Goal: Task Accomplishment & Management: Use online tool/utility

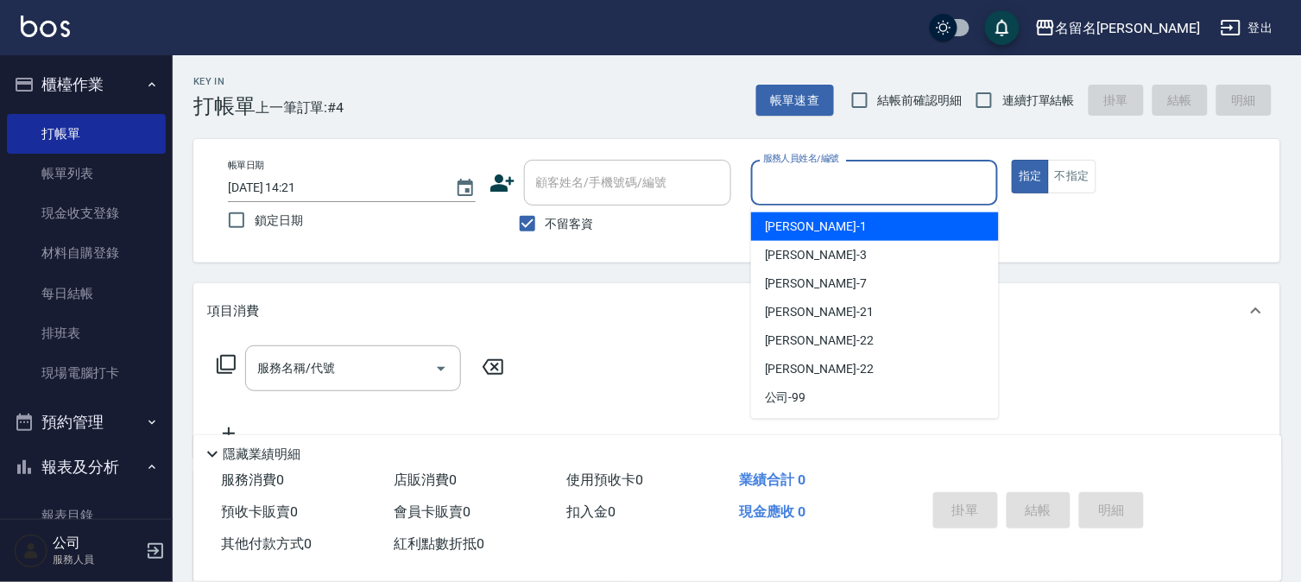
drag, startPoint x: 800, startPoint y: 173, endPoint x: 796, endPoint y: 201, distance: 28.0
click at [800, 179] on input "服務人員姓名/編號" at bounding box center [875, 182] width 232 height 30
click at [797, 227] on span "[PERSON_NAME]-1" at bounding box center [816, 226] width 102 height 18
type input "[PERSON_NAME]-1"
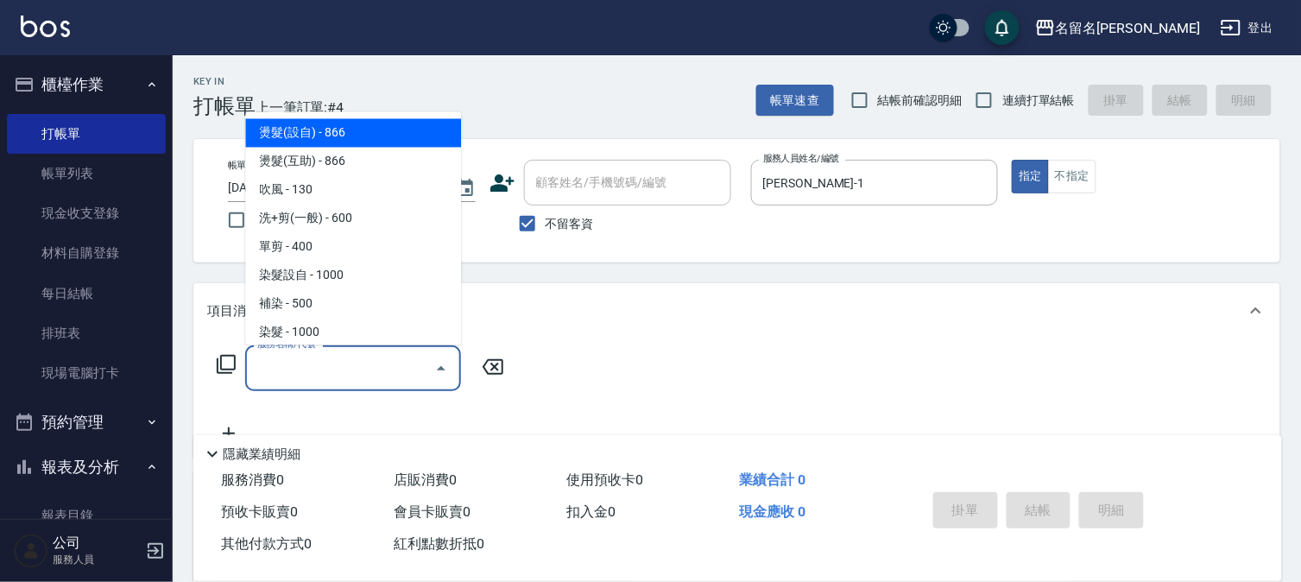
click at [259, 374] on input "服務名稱/代號" at bounding box center [340, 368] width 174 height 30
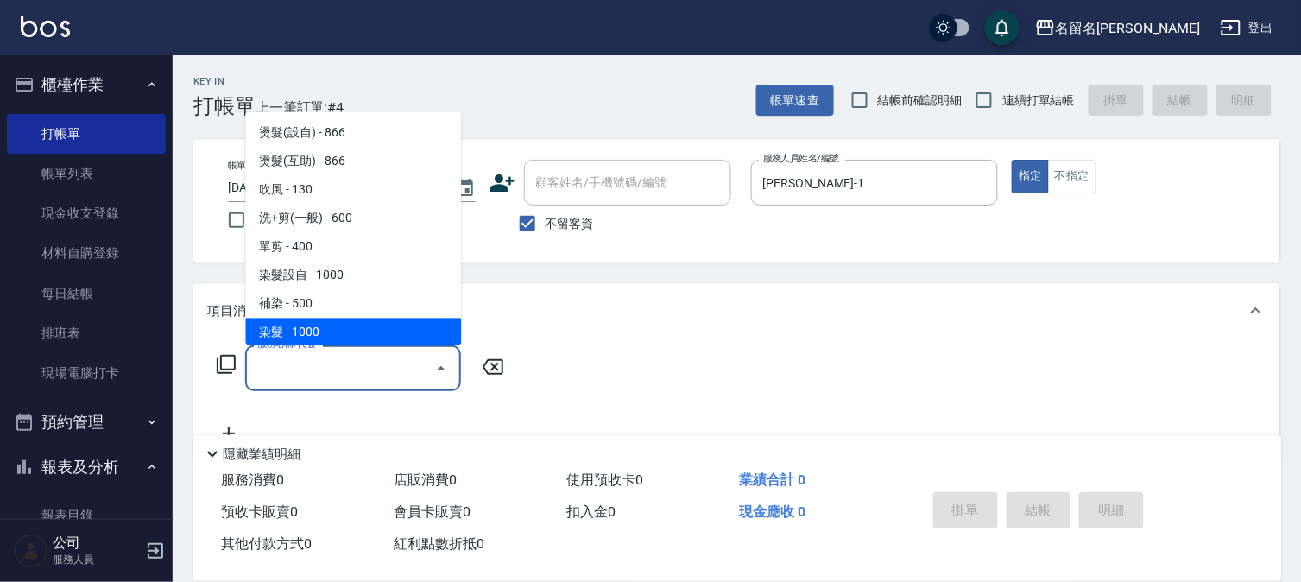
click at [252, 381] on div "服務名稱/代號" at bounding box center [353, 368] width 216 height 46
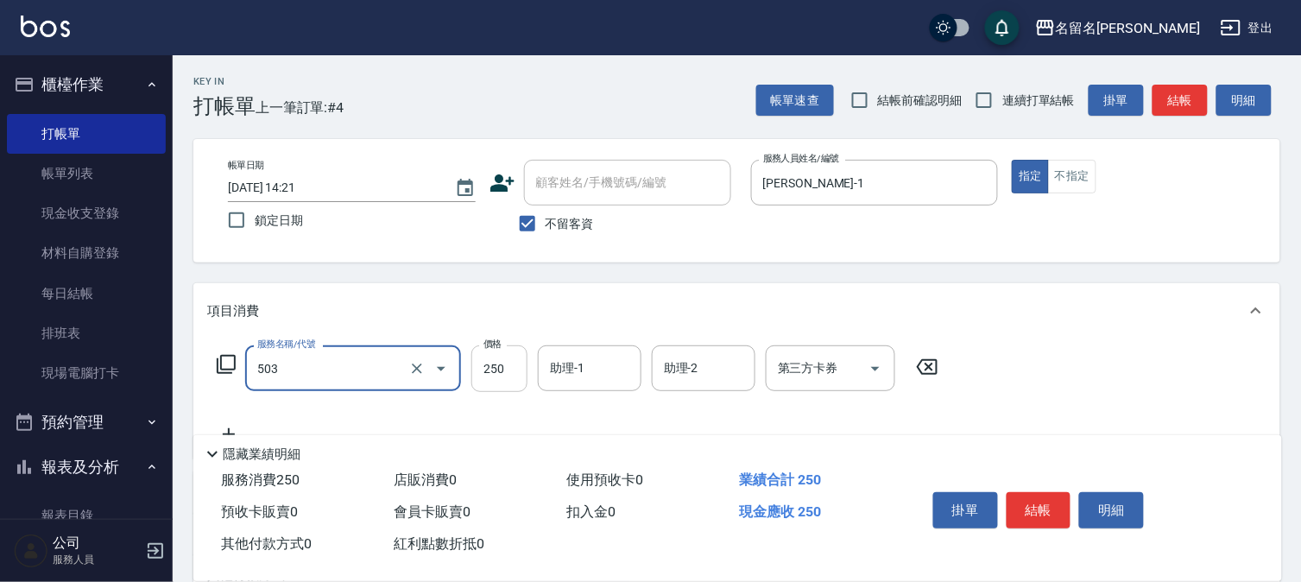
type input "指定洗髮(503)"
type input "220"
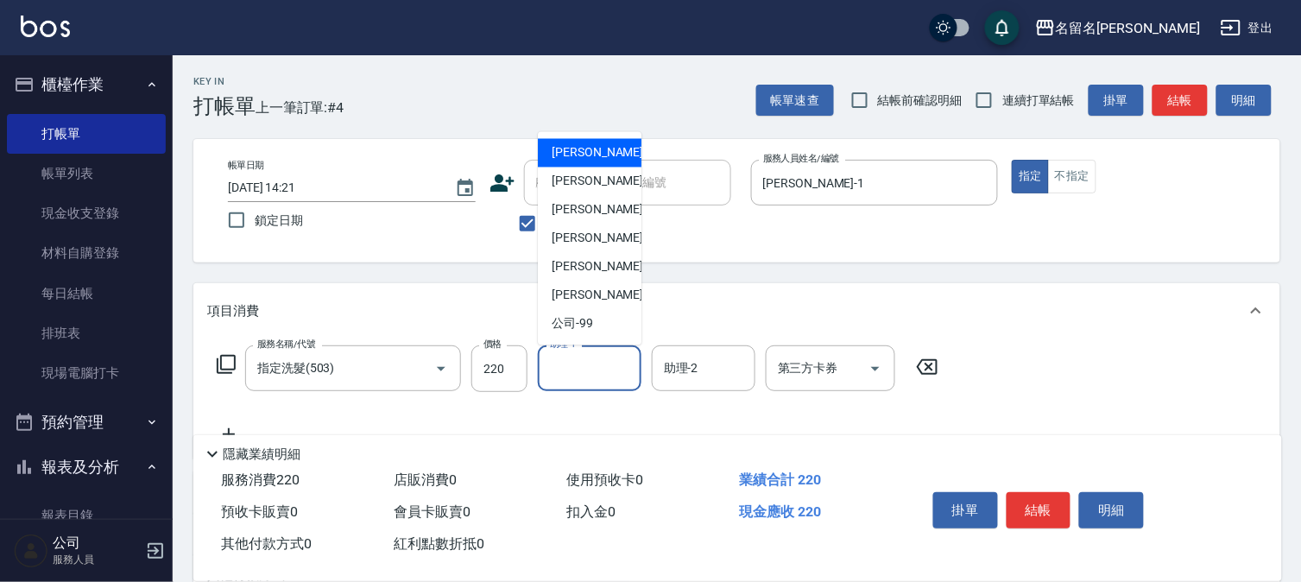
drag, startPoint x: 597, startPoint y: 375, endPoint x: 611, endPoint y: 366, distance: 16.3
click at [602, 375] on input "助理-1" at bounding box center [589, 368] width 88 height 30
click at [570, 151] on span "[PERSON_NAME]-1" at bounding box center [602, 153] width 102 height 18
type input "[PERSON_NAME]-1"
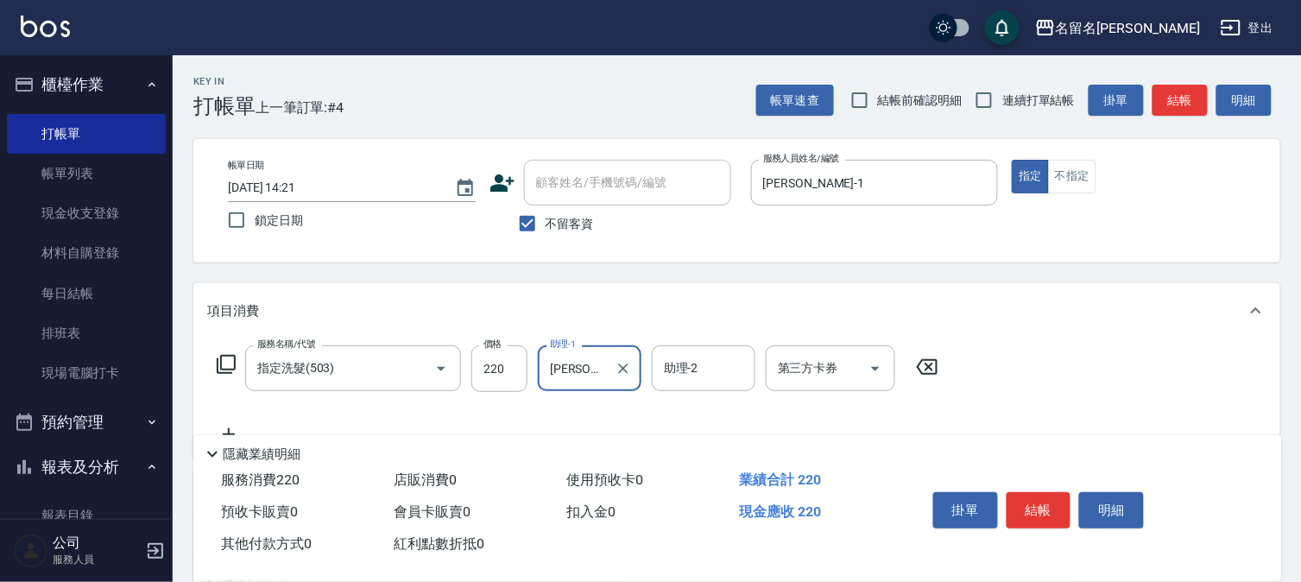
scroll to position [96, 0]
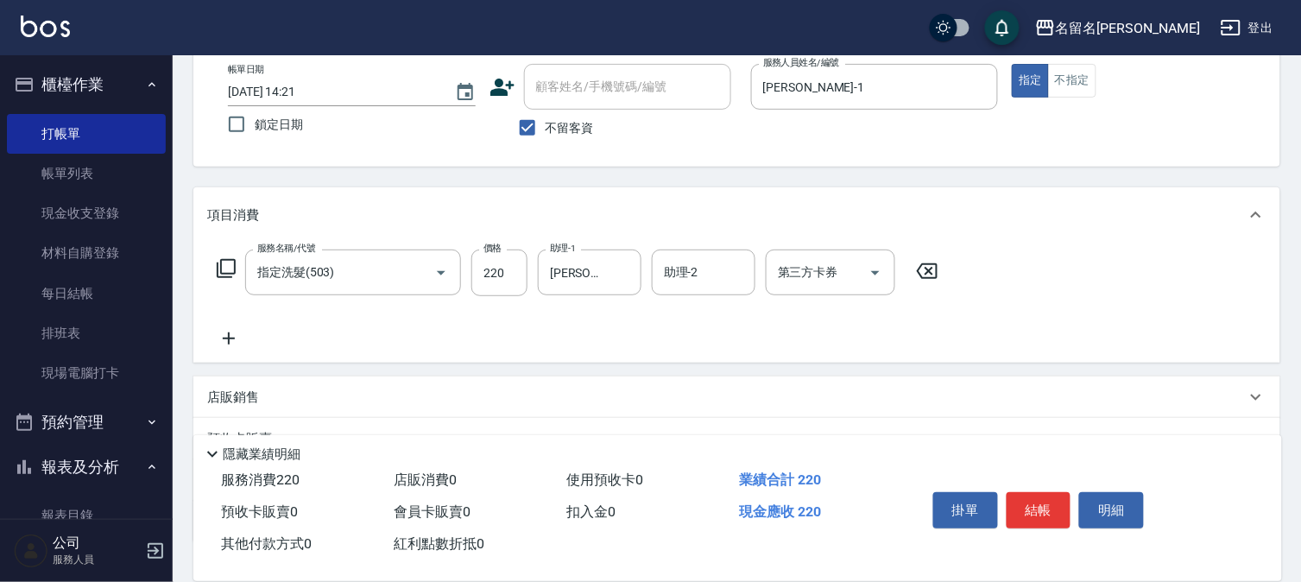
click at [231, 333] on icon at bounding box center [228, 338] width 43 height 21
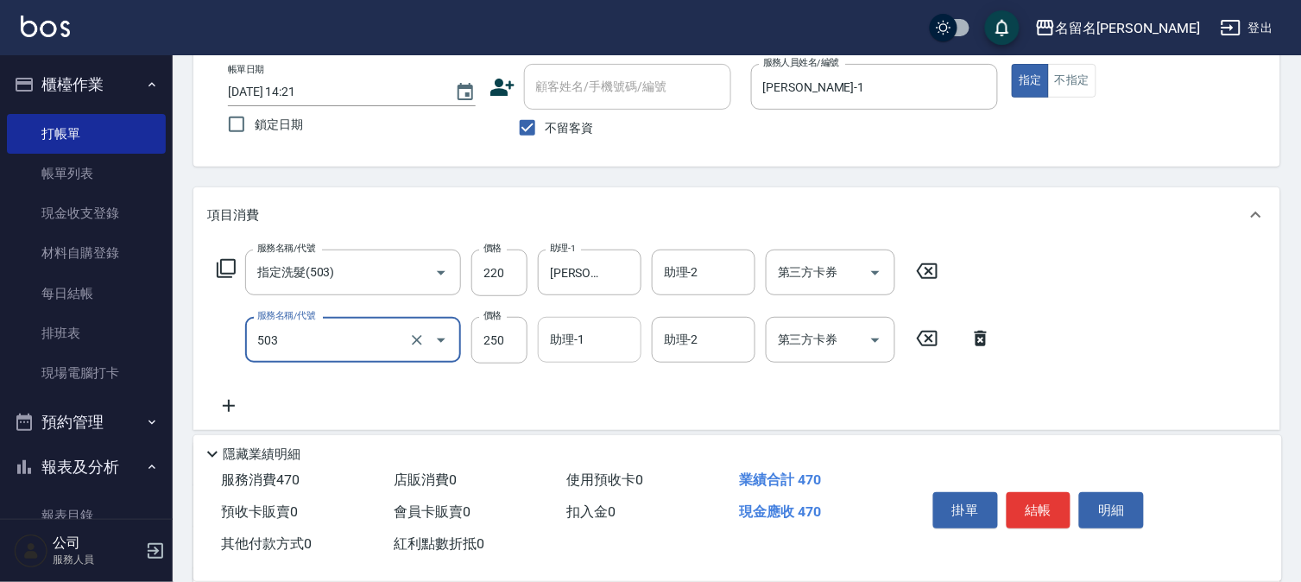
type input "指定洗髮(503)"
click at [570, 350] on input "助理-1" at bounding box center [589, 340] width 88 height 30
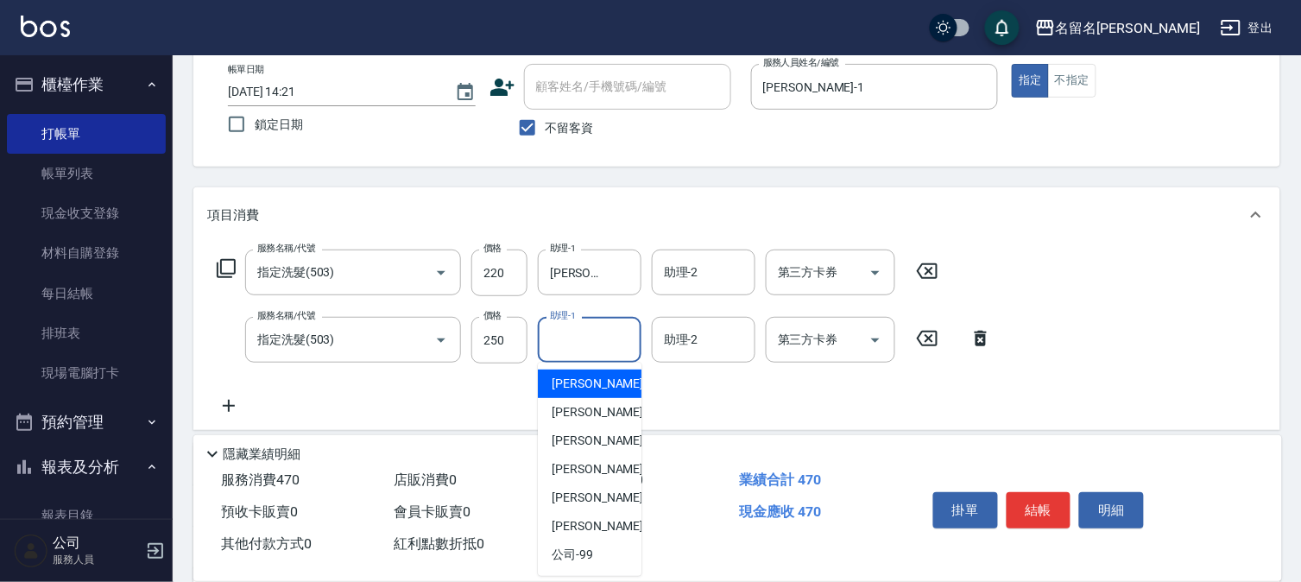
click at [600, 380] on div "[PERSON_NAME]-1" at bounding box center [590, 383] width 104 height 28
type input "[PERSON_NAME]-1"
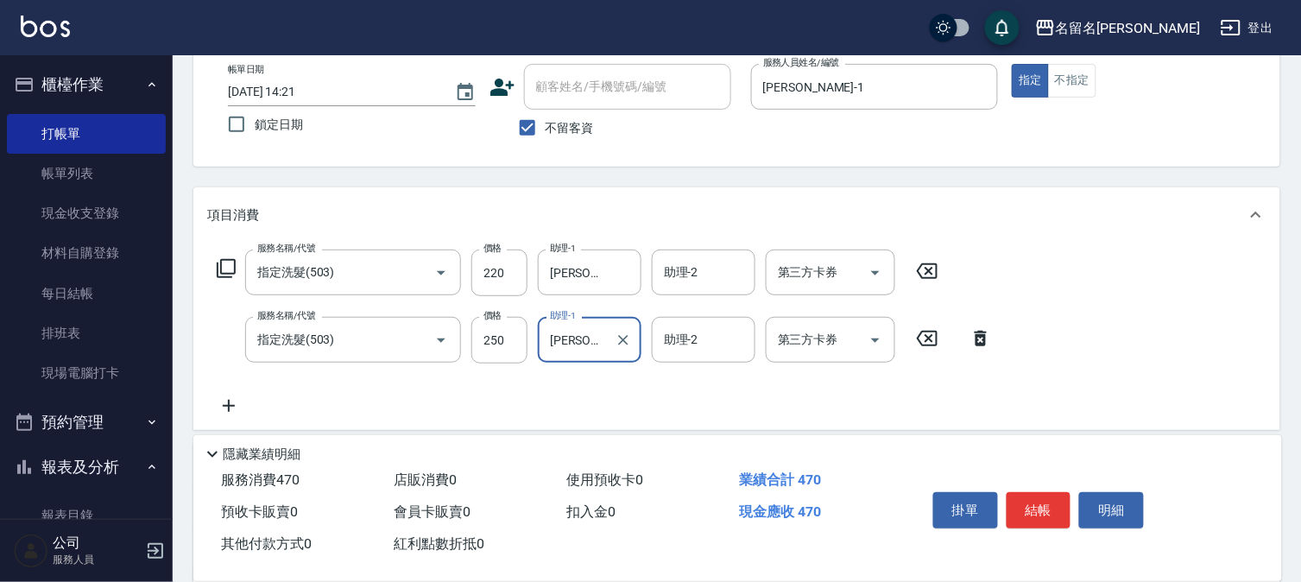
click at [230, 408] on icon at bounding box center [228, 405] width 43 height 21
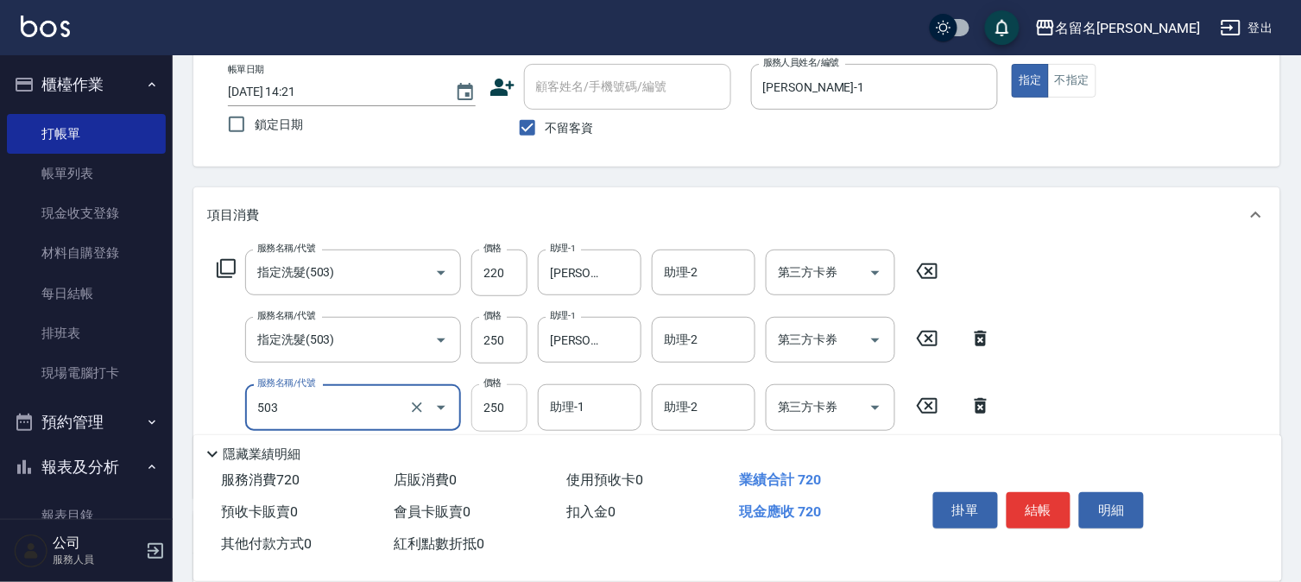
type input "指定洗髮(503)"
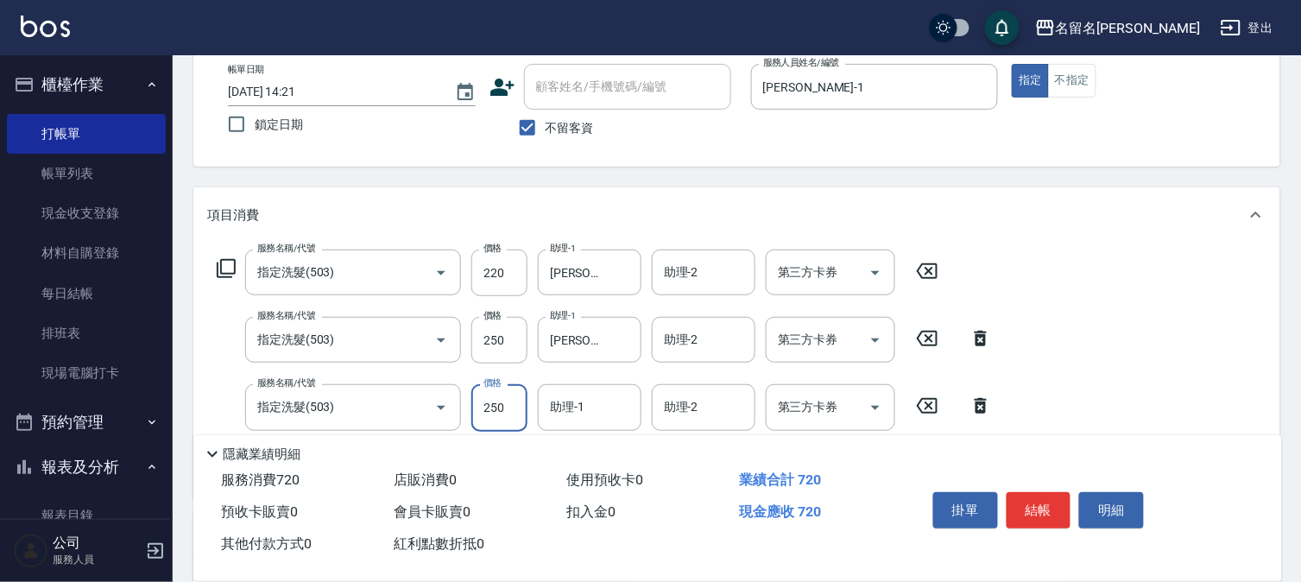
click at [510, 404] on input "250" at bounding box center [499, 407] width 56 height 47
type input "300"
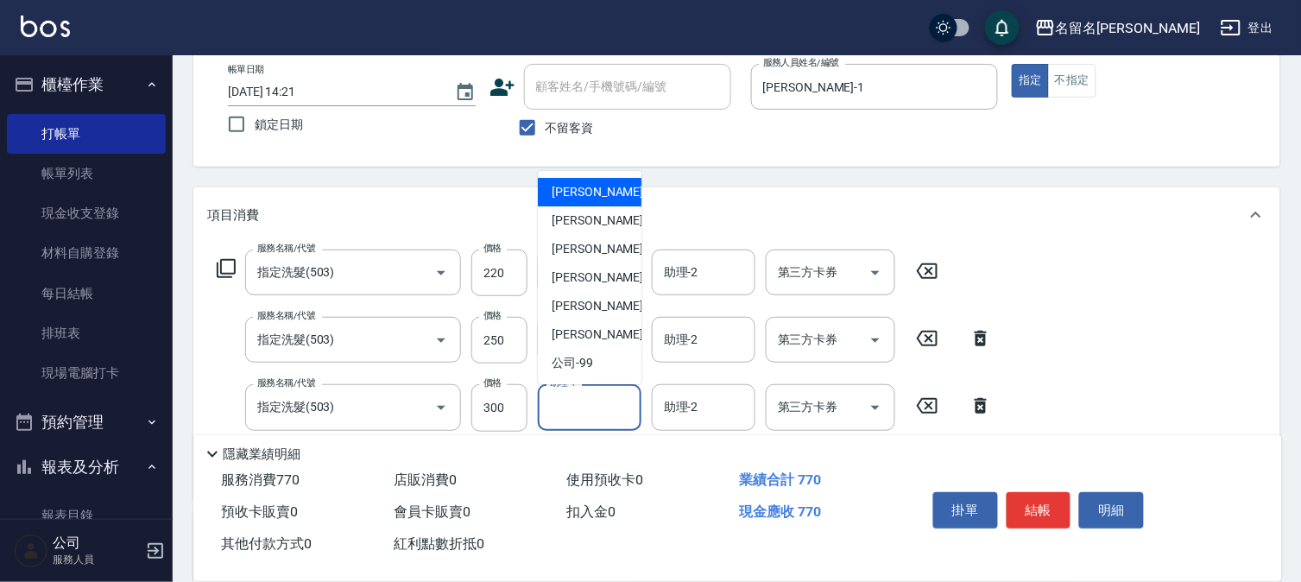
click at [583, 402] on input "助理-1" at bounding box center [589, 407] width 88 height 30
click at [589, 194] on span "[PERSON_NAME]-1" at bounding box center [602, 192] width 102 height 18
type input "[PERSON_NAME]-1"
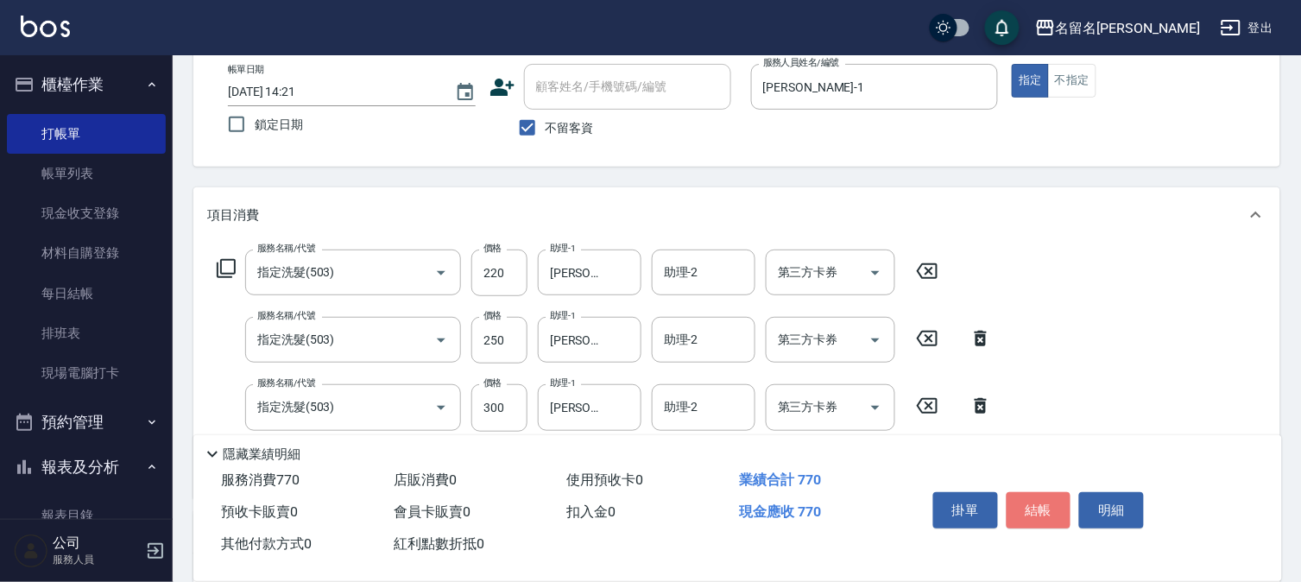
click at [1046, 501] on button "結帳" at bounding box center [1038, 510] width 65 height 36
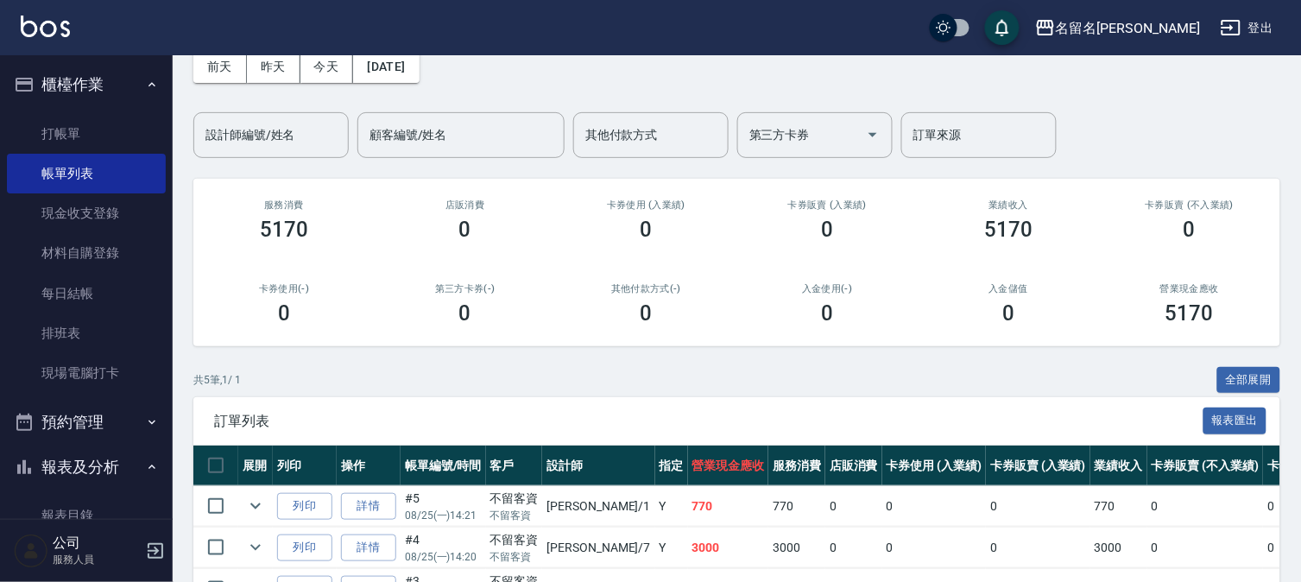
scroll to position [281, 0]
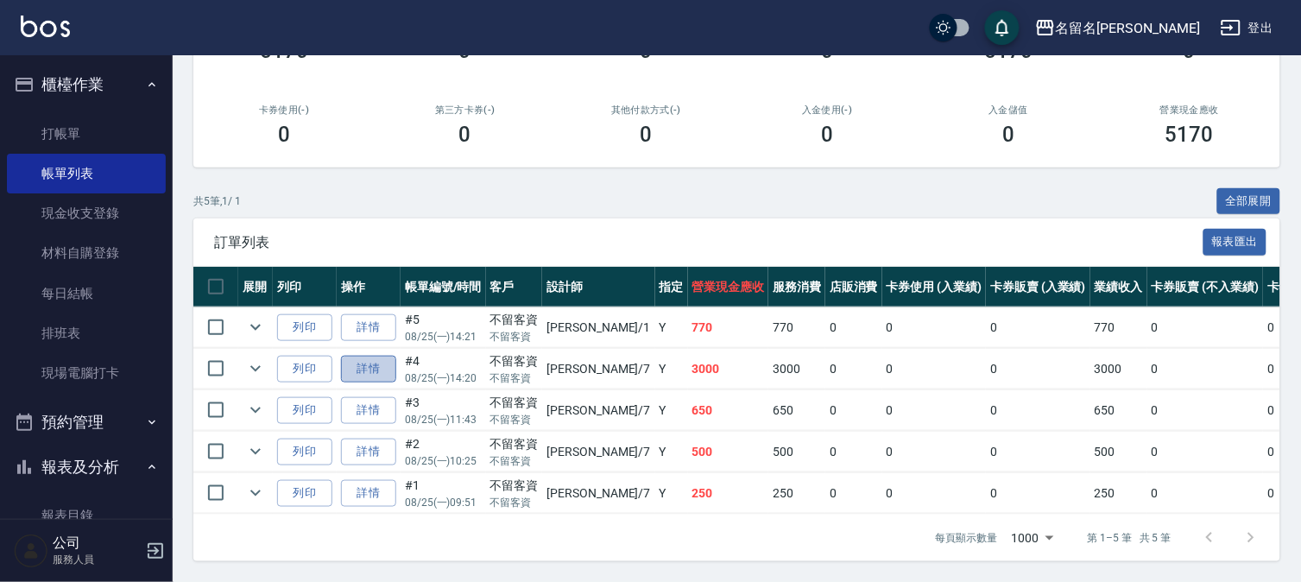
click at [369, 357] on link "詳情" at bounding box center [368, 369] width 55 height 27
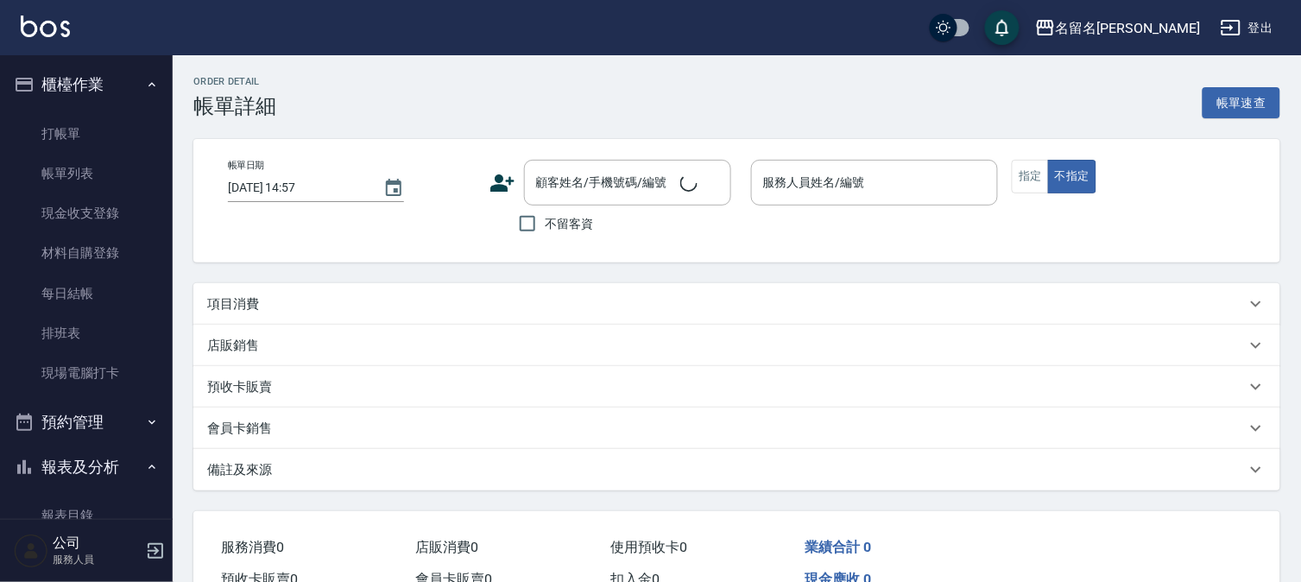
type input "[DATE] 14:20"
checkbox input "true"
type input "[PERSON_NAME]-7"
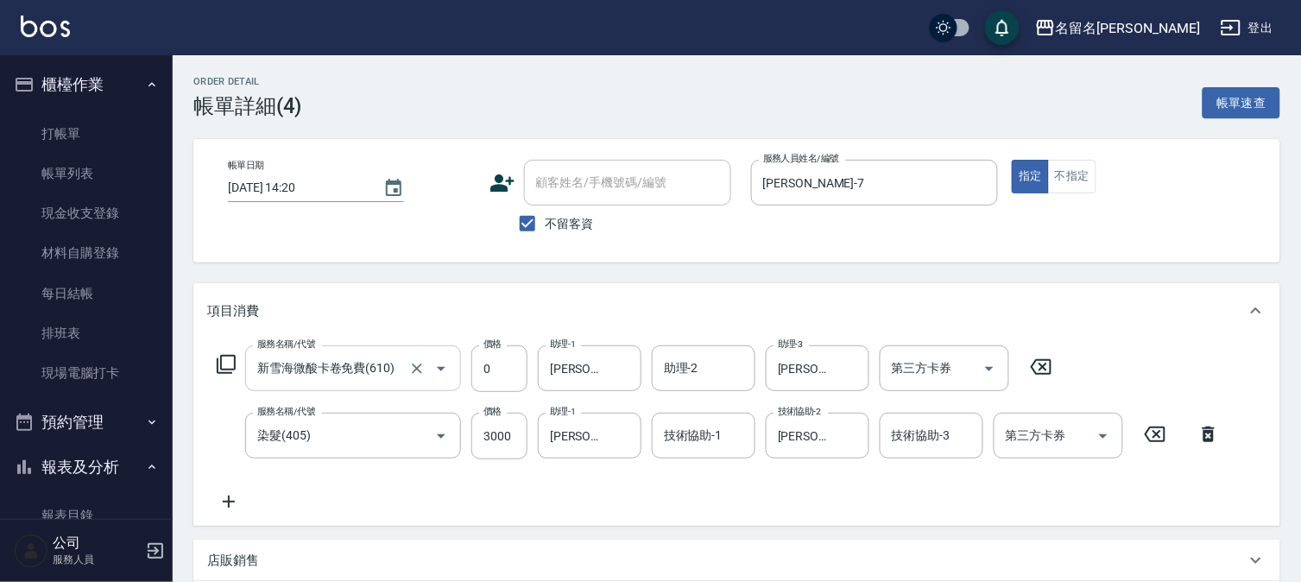
type input "新雪海微酸卡卷免費(610)"
type input "染髮(405)"
click at [81, 129] on link "打帳單" at bounding box center [86, 134] width 159 height 40
